Goal: Find specific page/section: Find specific page/section

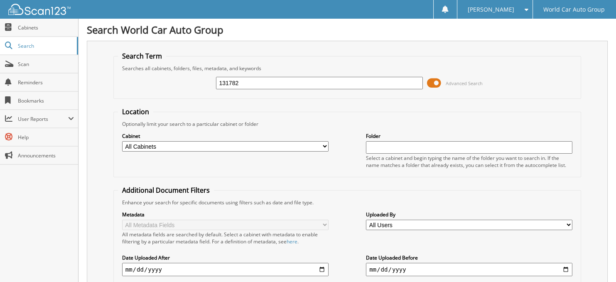
type input "131782"
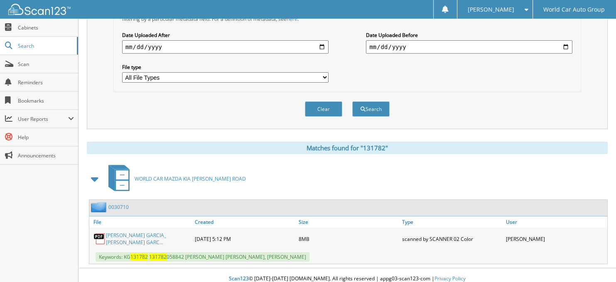
scroll to position [226, 0]
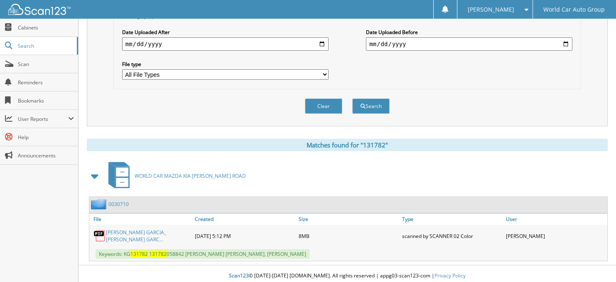
click at [148, 230] on link "[PERSON_NAME] GARCIA_ [PERSON_NAME] GARC..." at bounding box center [148, 236] width 85 height 14
